Goal: Check status: Check status

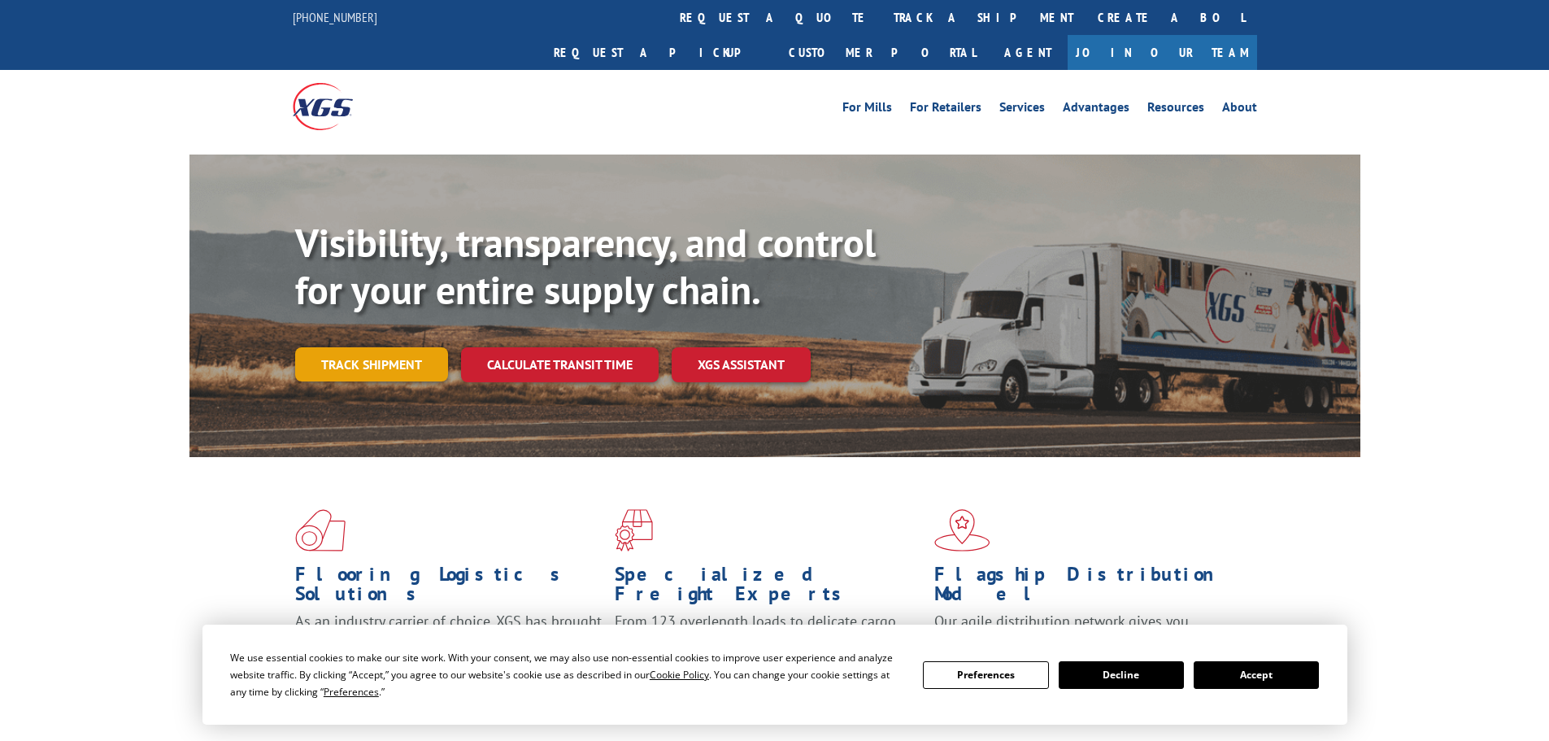
click at [402, 347] on link "Track shipment" at bounding box center [371, 364] width 153 height 34
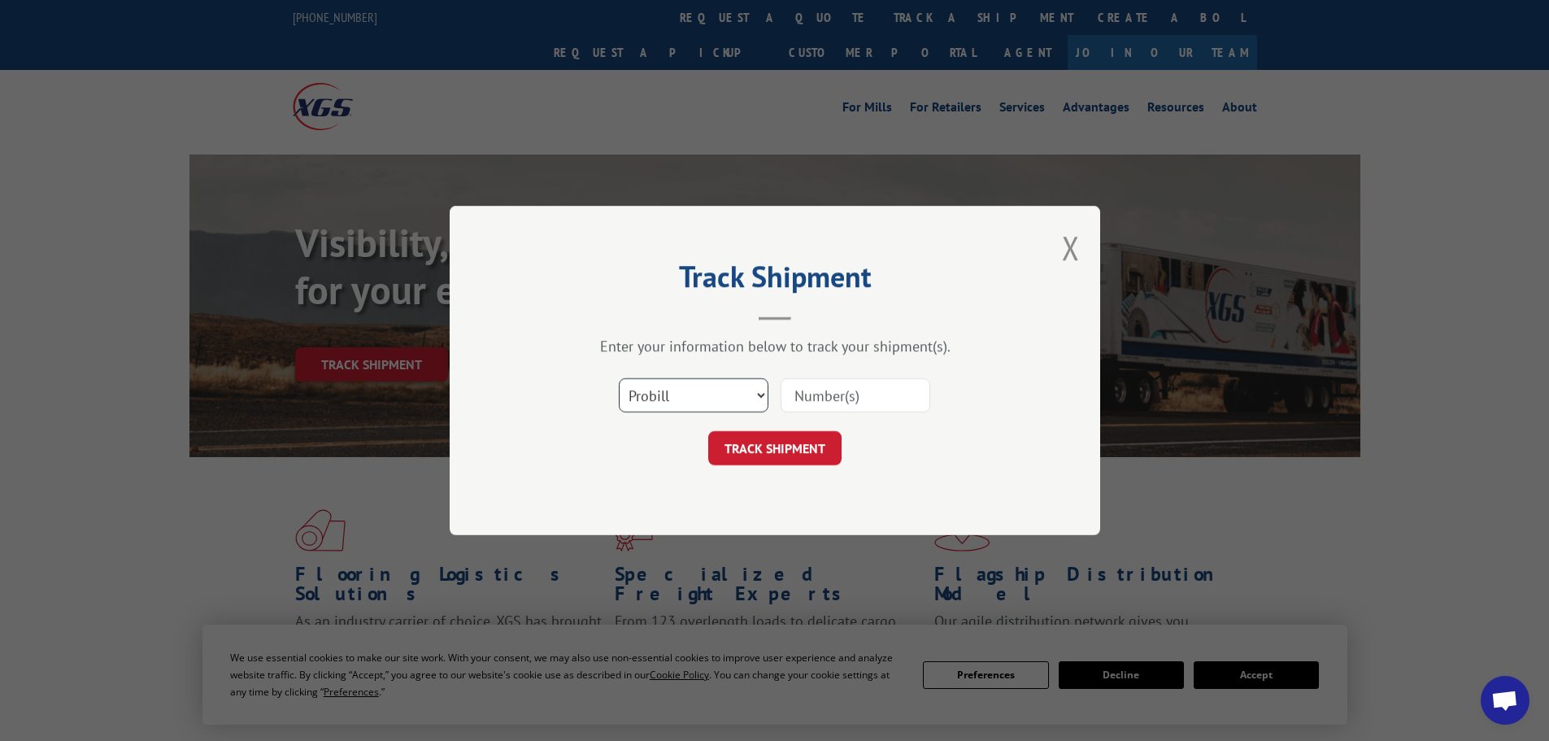
click at [693, 397] on select "Select category... Probill BOL PO" at bounding box center [694, 395] width 150 height 34
select select "po"
click at [619, 378] on select "Select category... Probill BOL PO" at bounding box center [694, 395] width 150 height 34
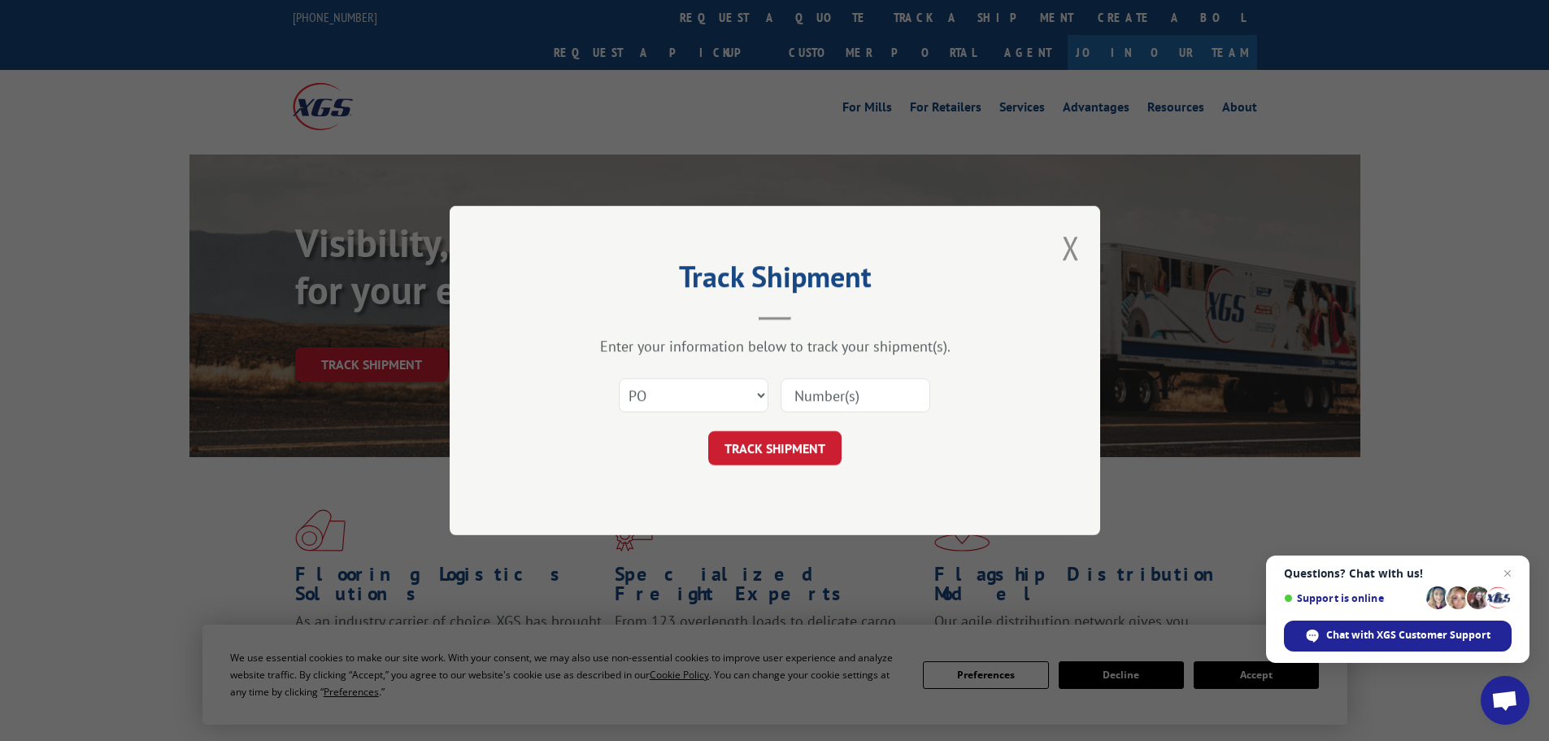
click at [825, 389] on input at bounding box center [855, 395] width 150 height 34
paste input "32549878"
type input "32549878"
click at [788, 454] on button "TRACK SHIPMENT" at bounding box center [774, 448] width 133 height 34
